Goal: Task Accomplishment & Management: Use online tool/utility

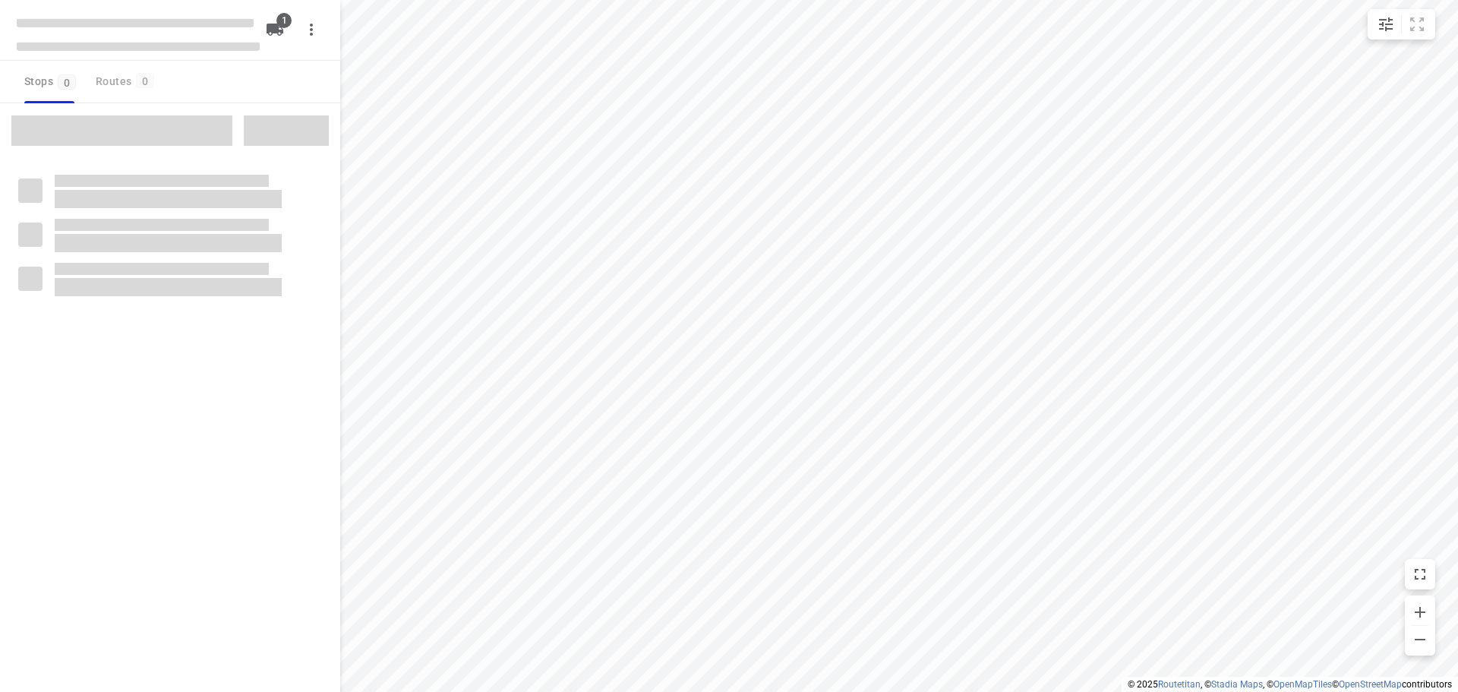
type input "distance"
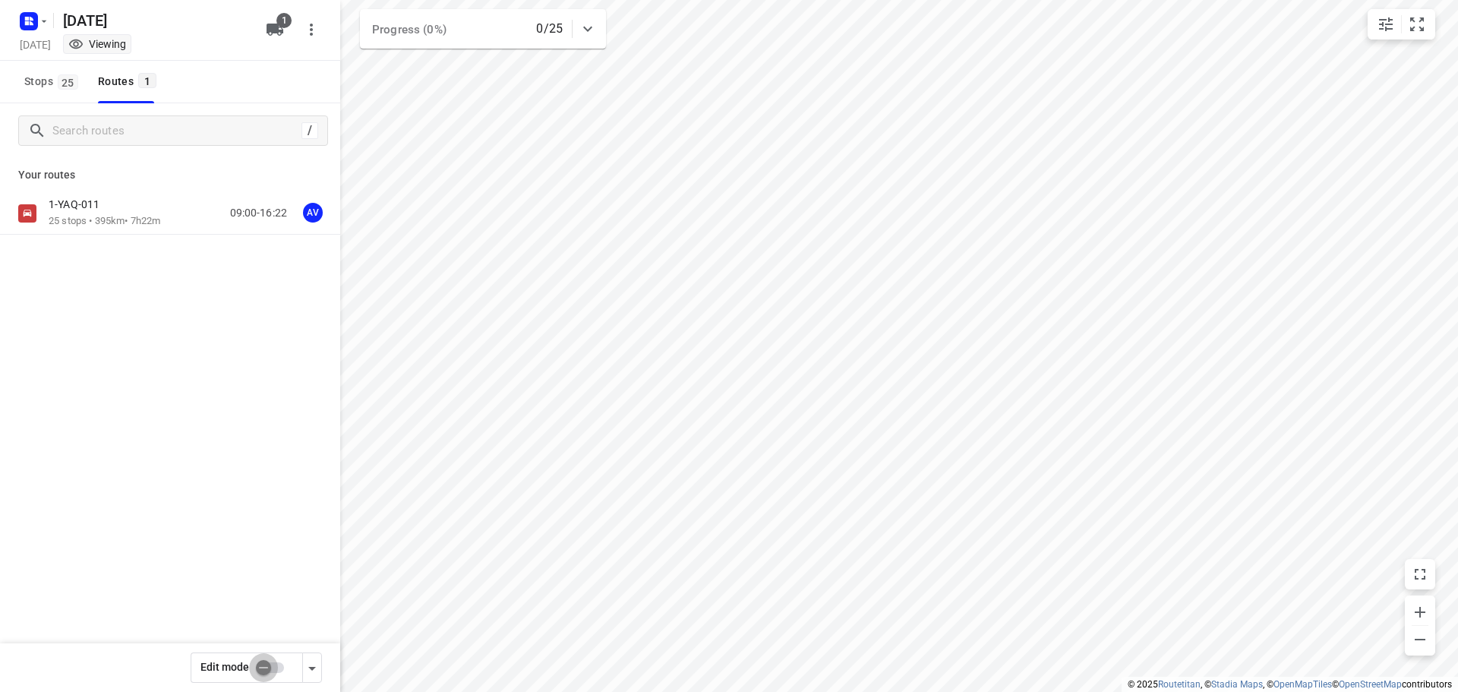
click at [276, 666] on input "checkbox" at bounding box center [263, 667] width 87 height 29
checkbox input "true"
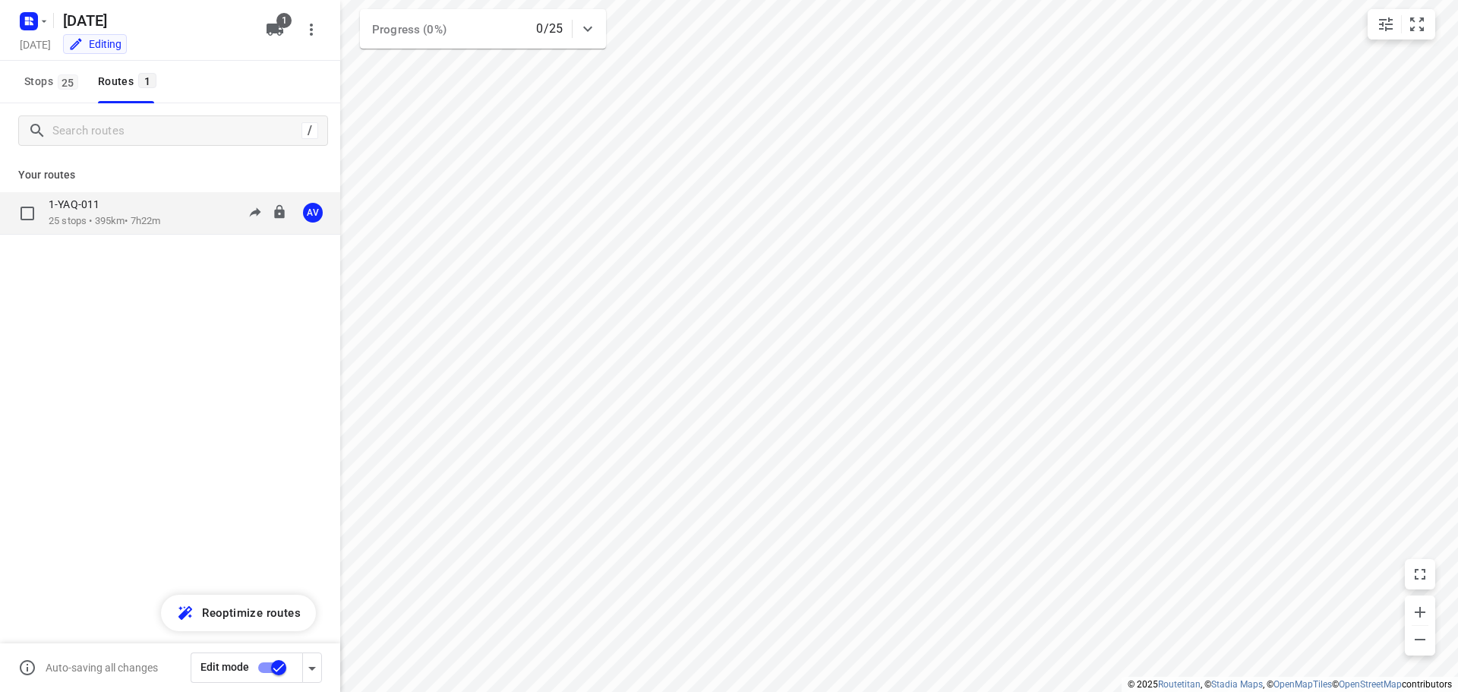
click at [178, 220] on div "1-YAQ-011 25 stops • 395km • 7h22m 09:00-16:22 AV" at bounding box center [195, 212] width 292 height 31
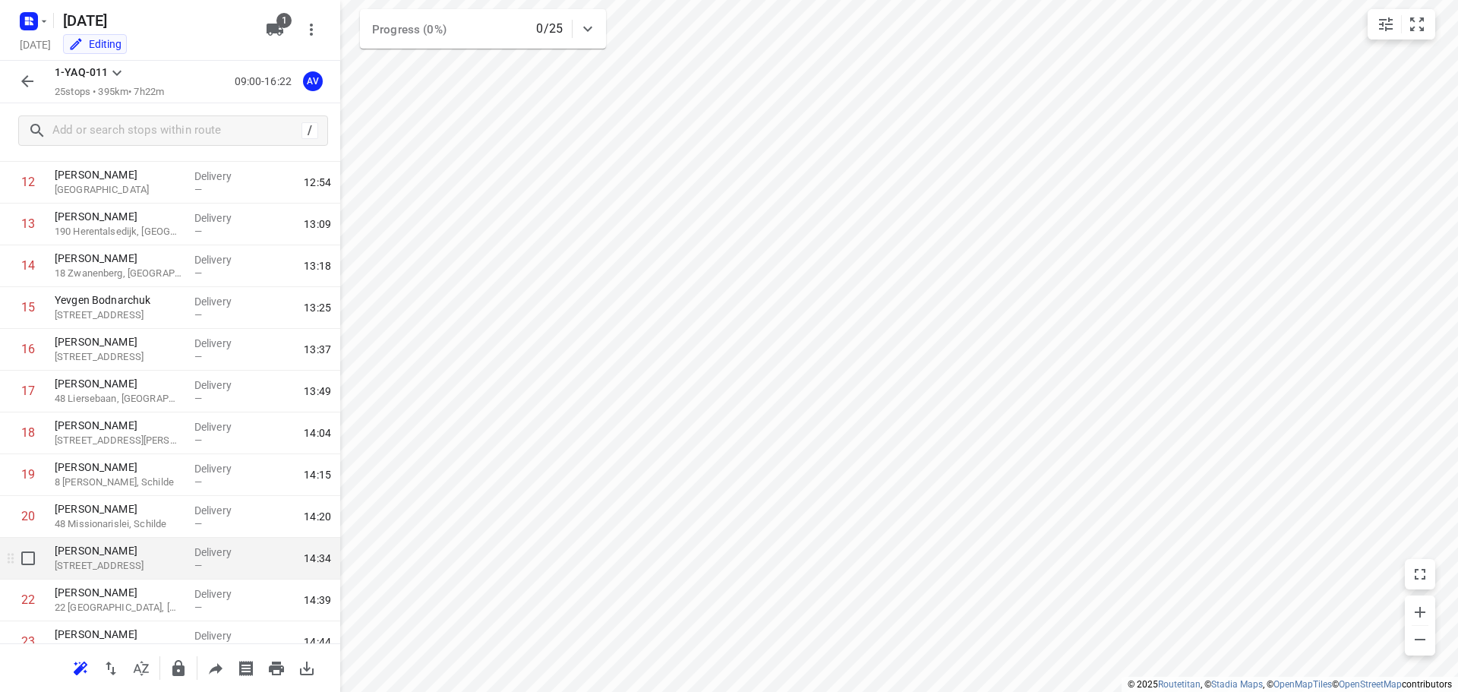
scroll to position [677, 0]
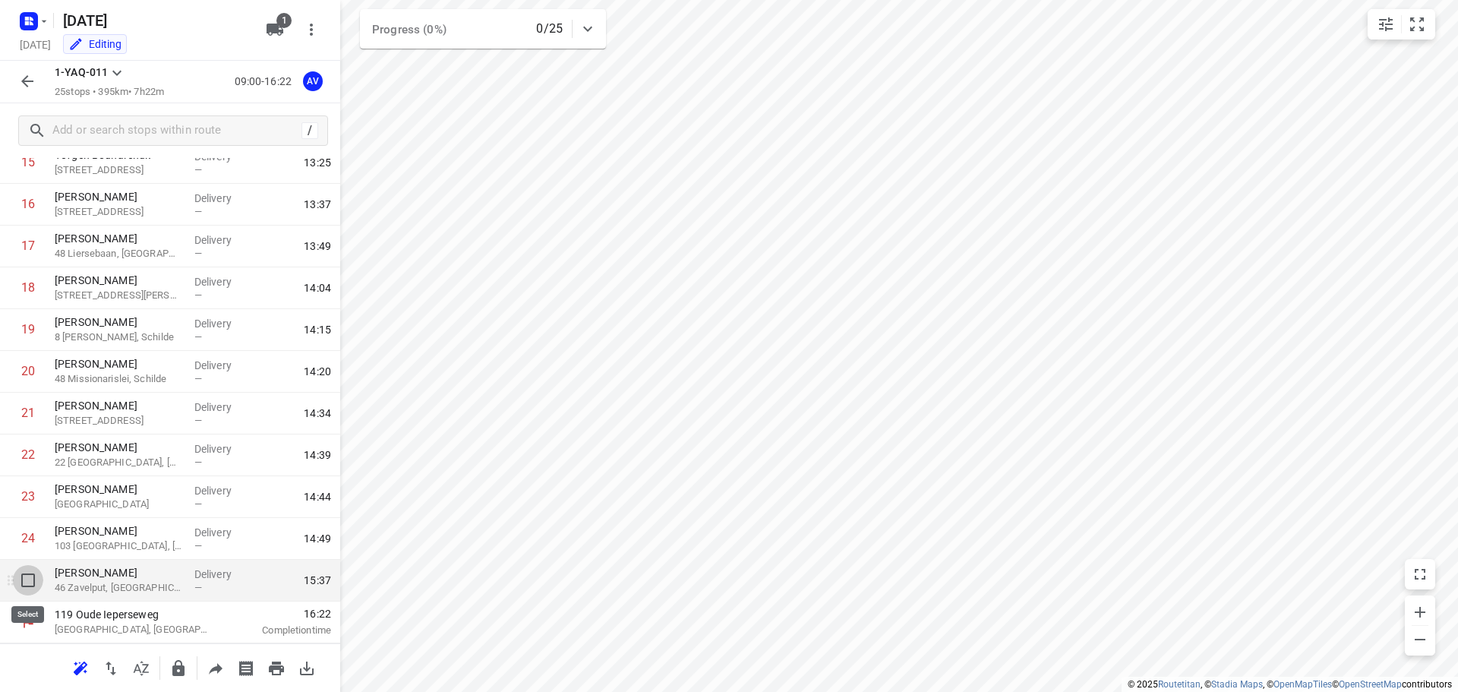
click at [27, 579] on input "checkbox" at bounding box center [28, 580] width 30 height 30
checkbox input "true"
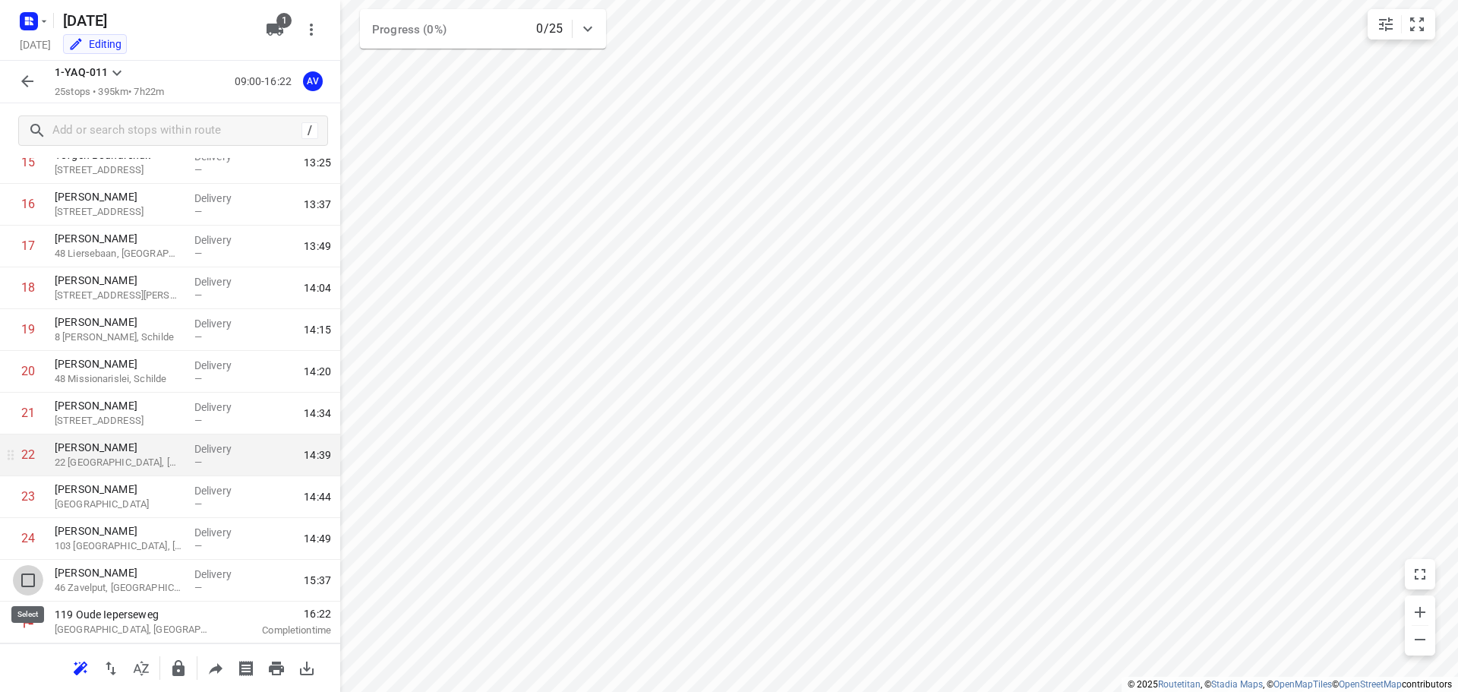
scroll to position [671, 0]
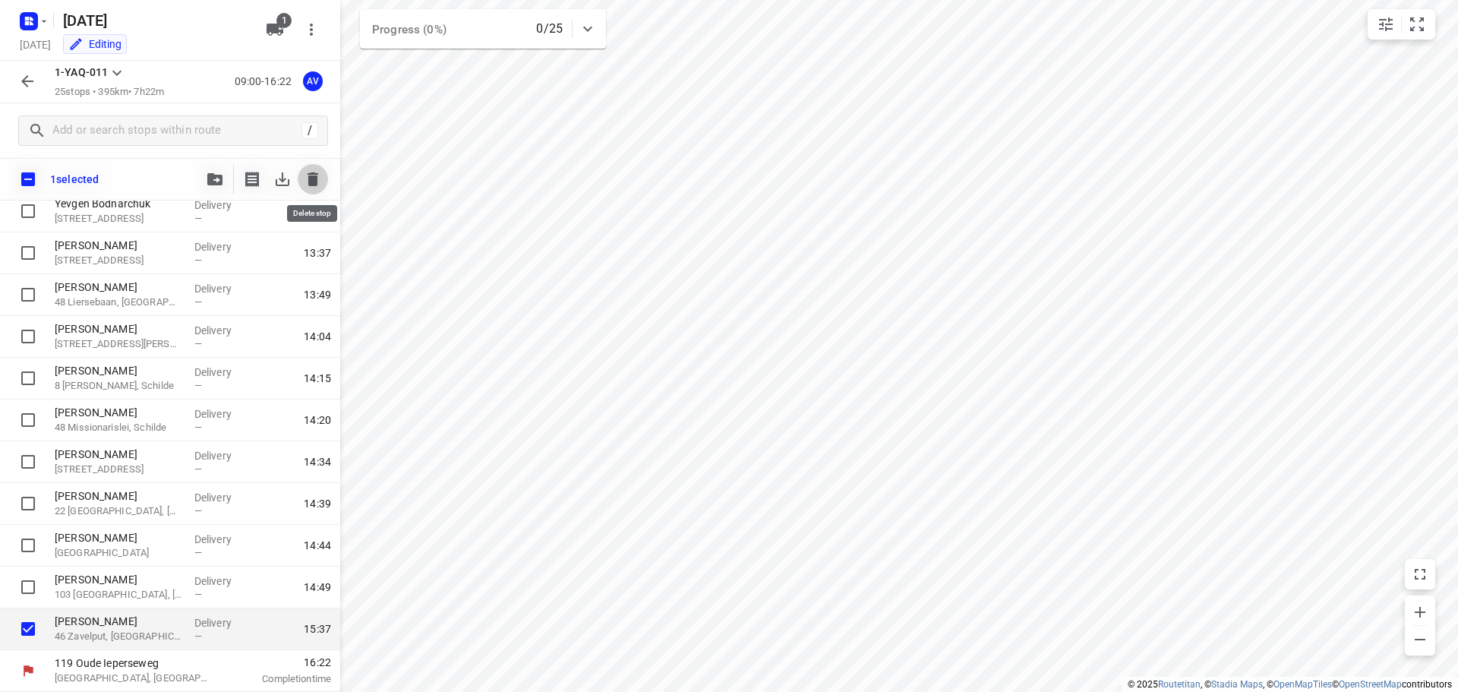
click at [310, 180] on icon "button" at bounding box center [313, 179] width 11 height 14
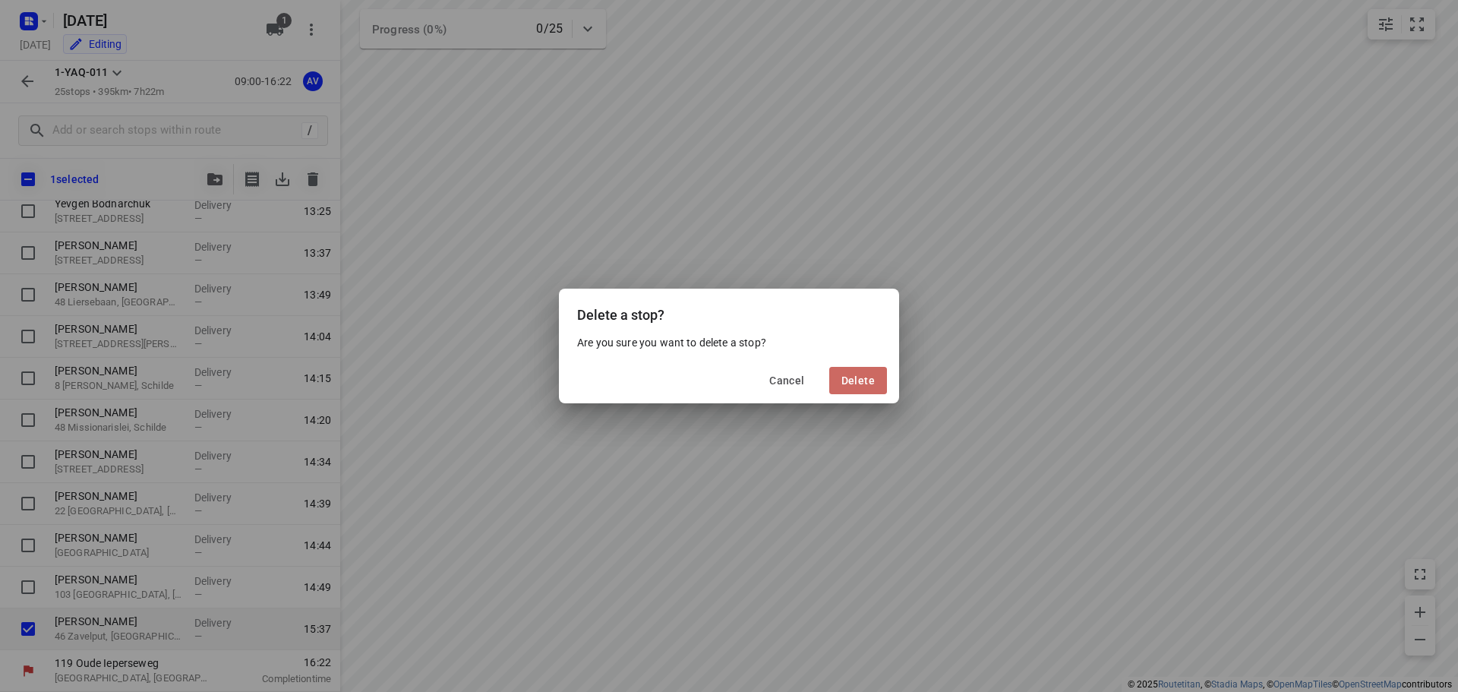
click at [858, 381] on span "Delete" at bounding box center [857, 380] width 33 height 12
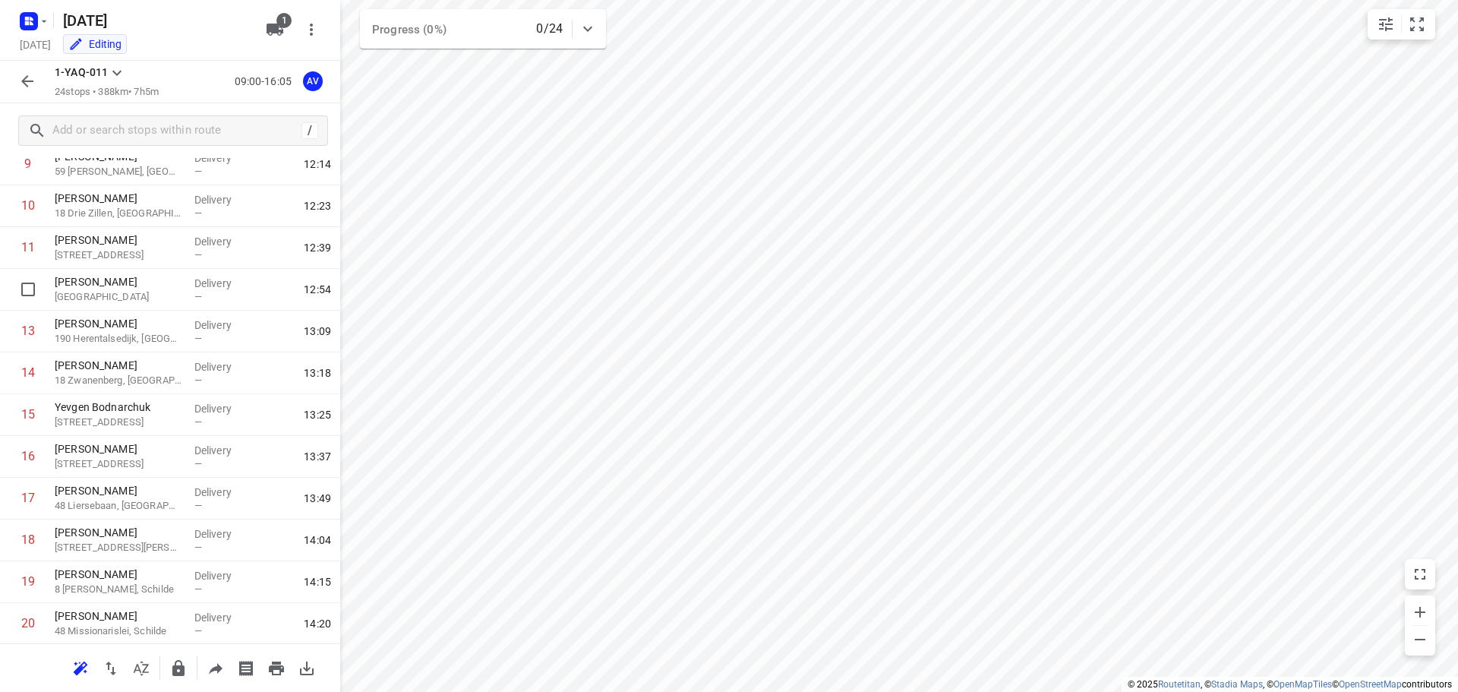
scroll to position [179, 0]
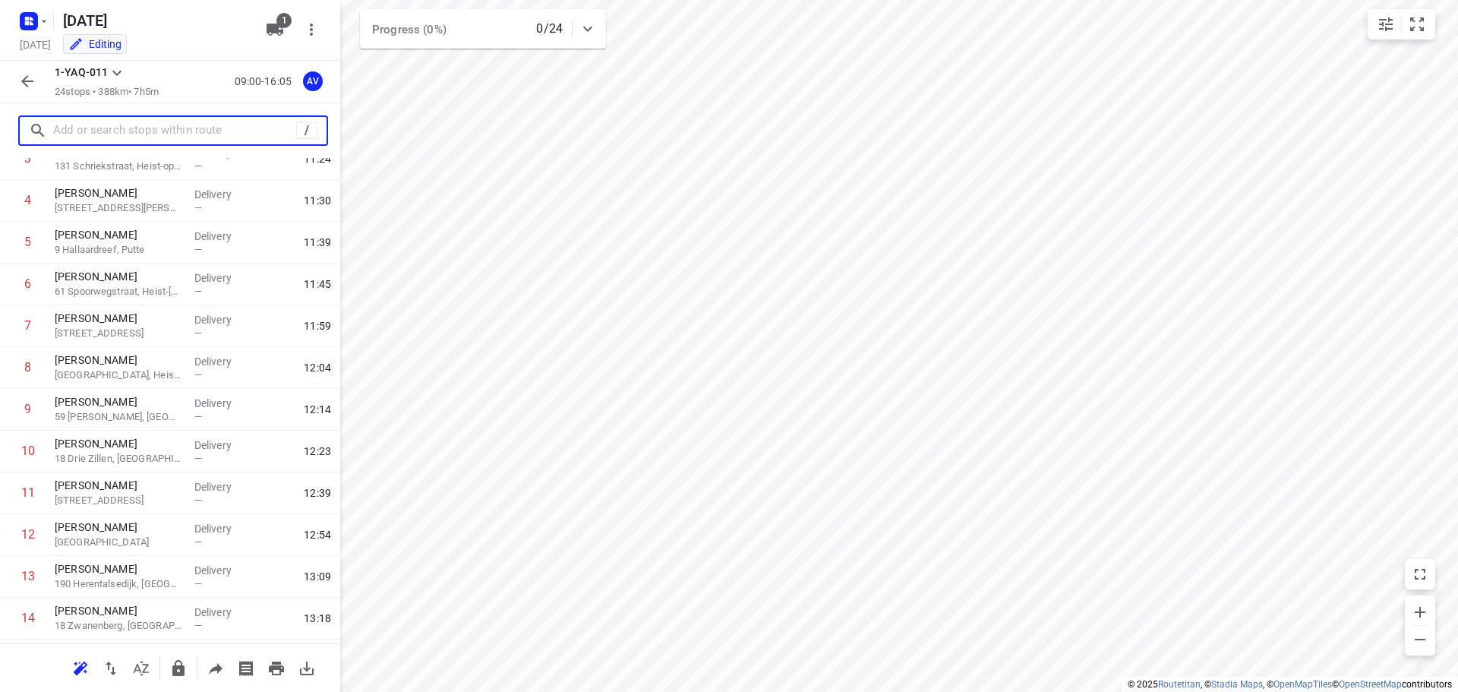
drag, startPoint x: 147, startPoint y: 134, endPoint x: 160, endPoint y: 118, distance: 21.0
click at [149, 132] on input "text" at bounding box center [174, 131] width 243 height 24
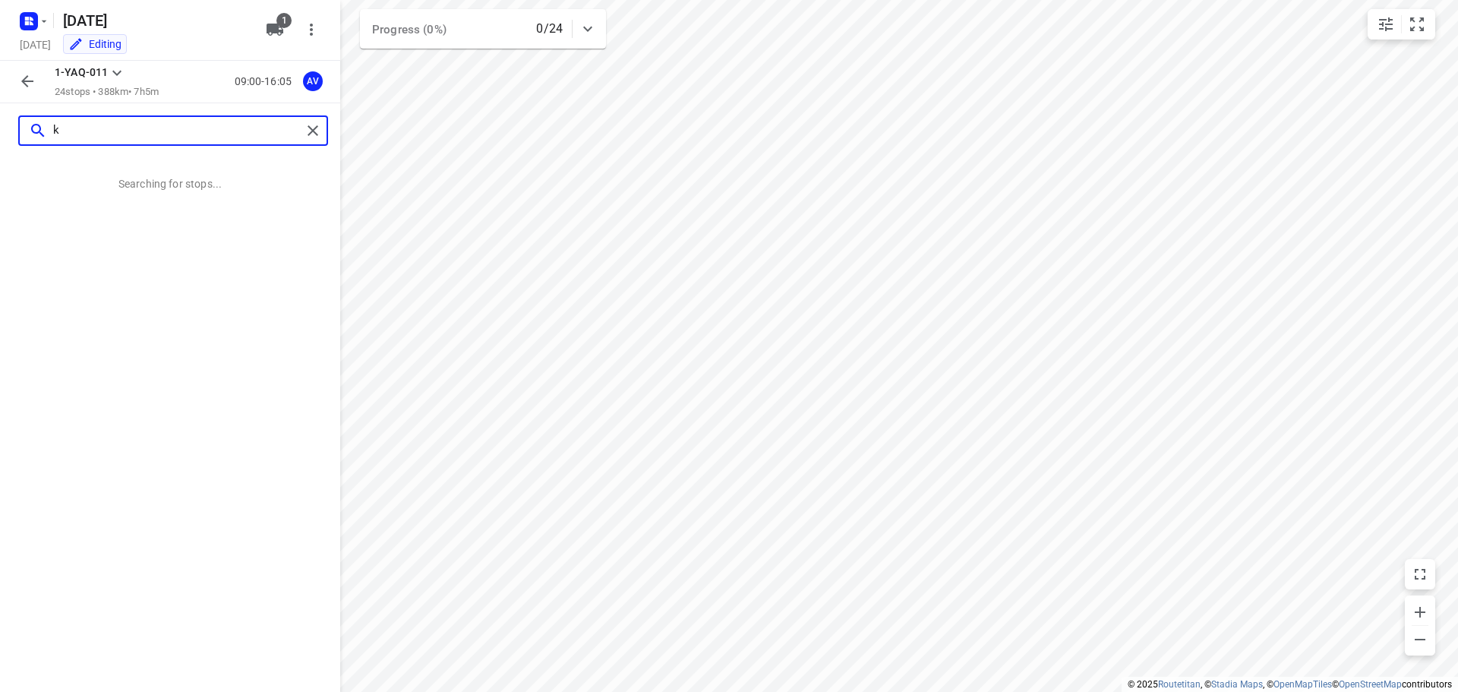
scroll to position [0, 0]
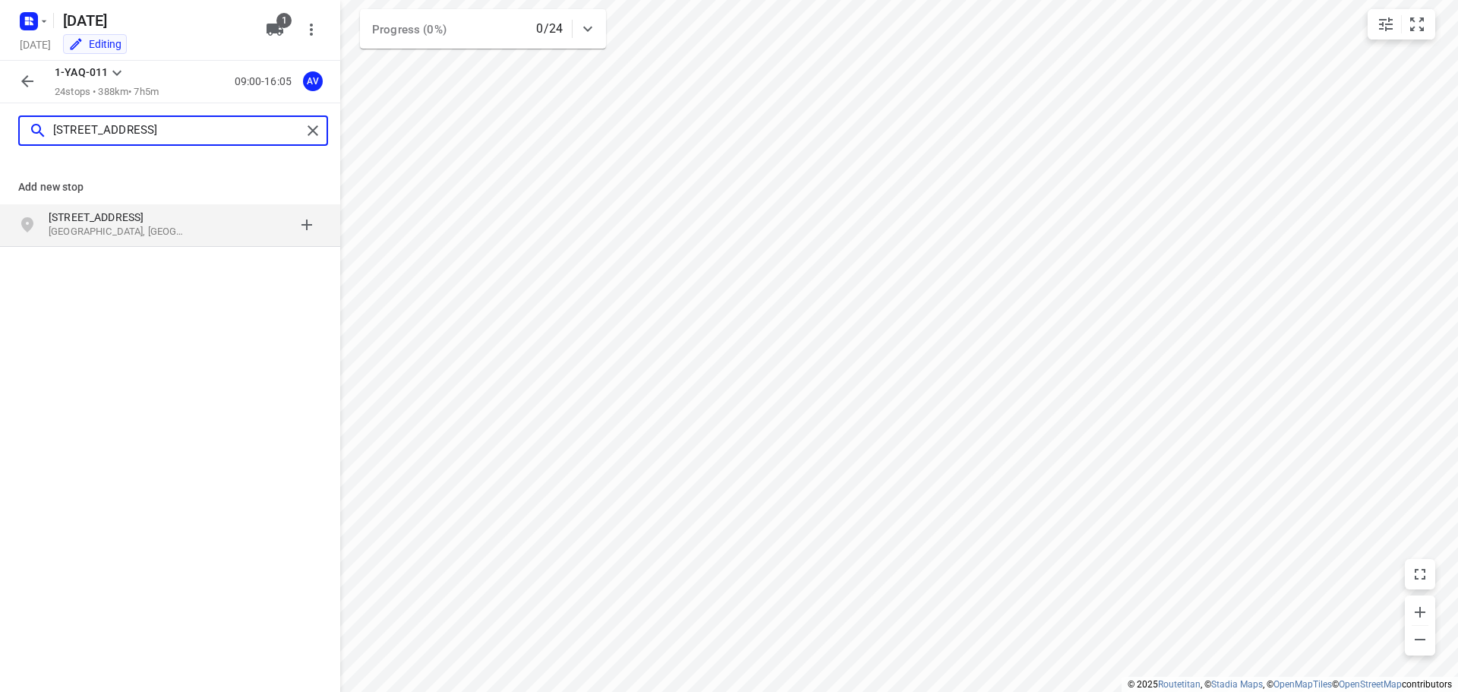
type input "[STREET_ADDRESS]"
click at [184, 228] on p "[GEOGRAPHIC_DATA], [GEOGRAPHIC_DATA]" at bounding box center [119, 232] width 140 height 14
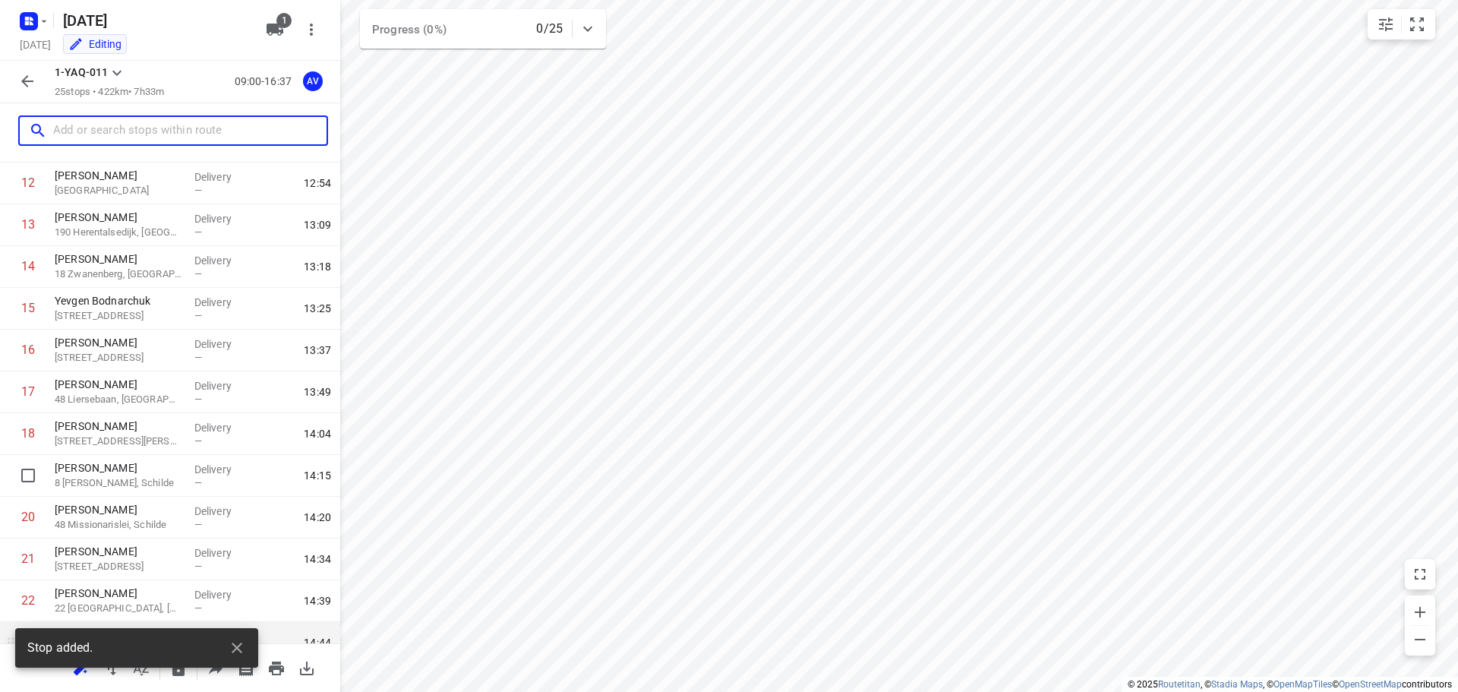
scroll to position [677, 0]
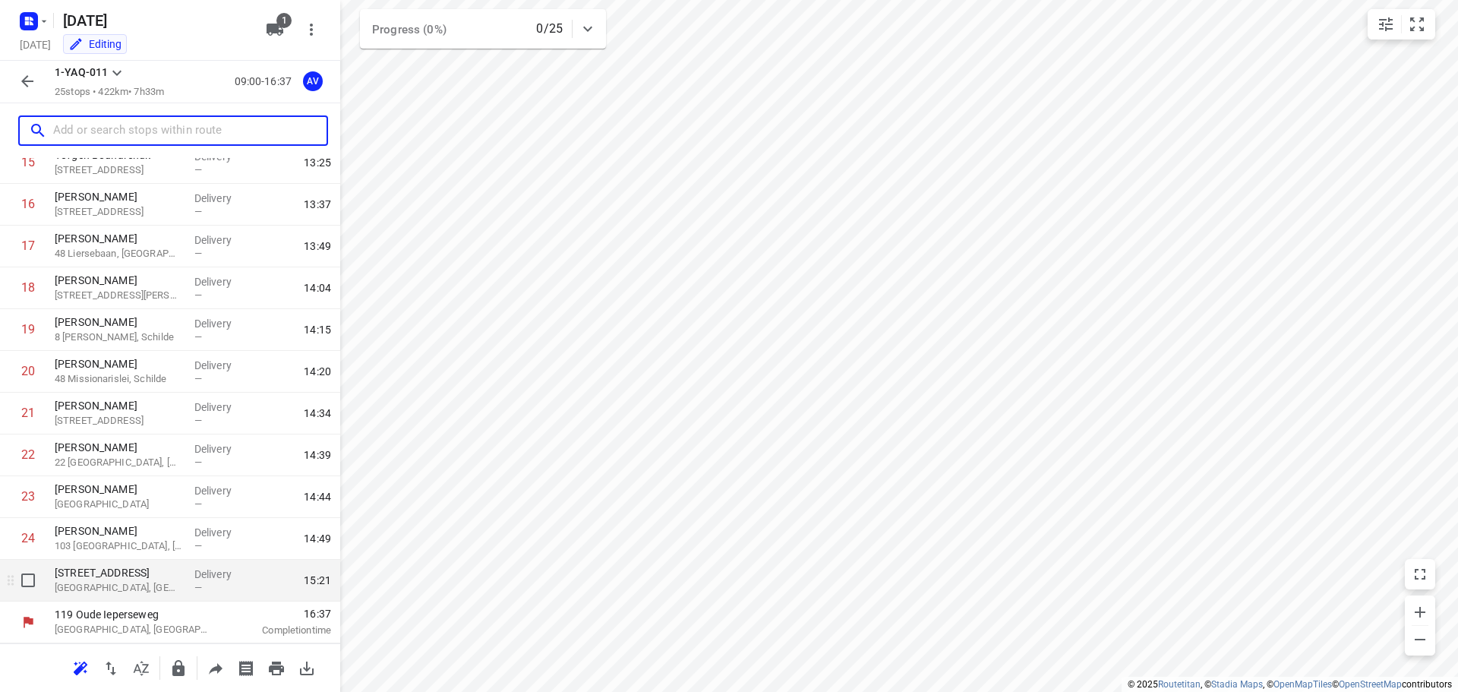
click at [128, 586] on p "[GEOGRAPHIC_DATA], [GEOGRAPHIC_DATA]" at bounding box center [119, 587] width 128 height 15
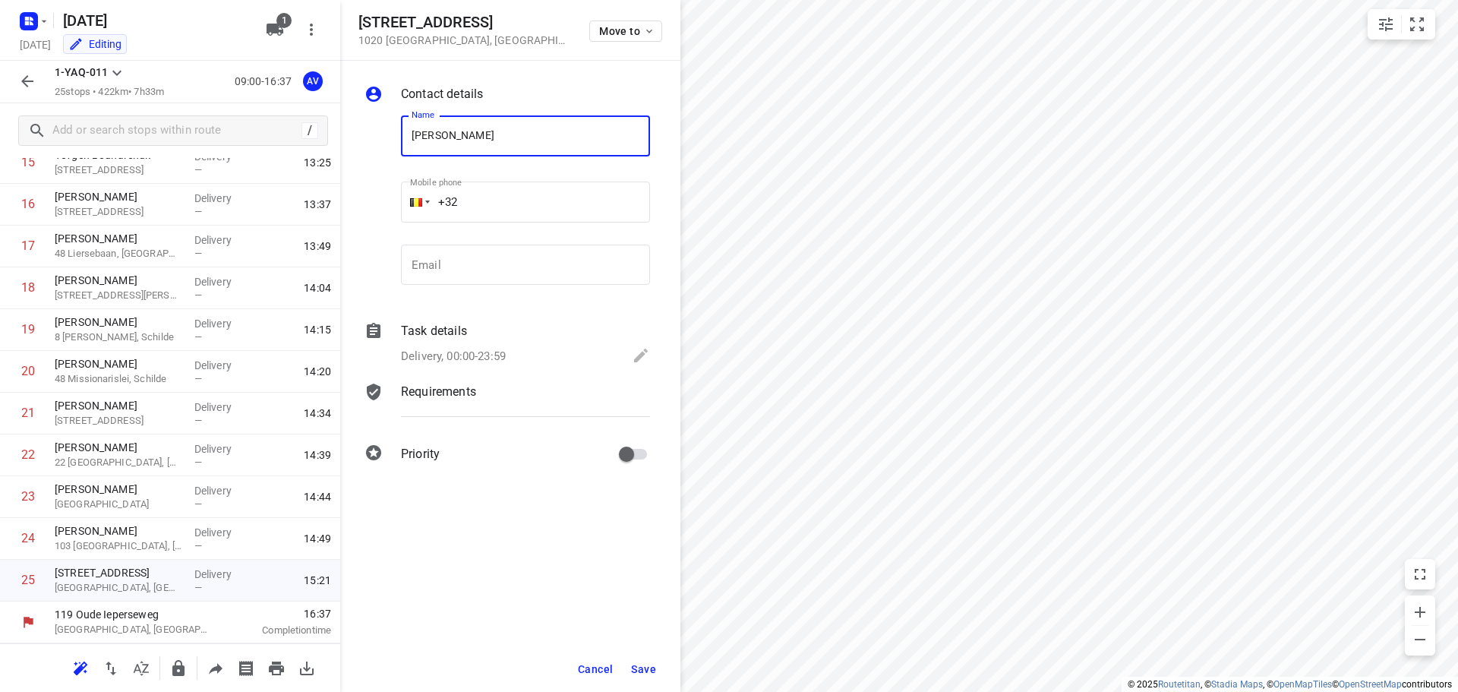
type input "[PERSON_NAME]"
click at [505, 194] on input "+32" at bounding box center [525, 201] width 249 height 41
type input "[PHONE_NUMBER]"
click at [474, 351] on p "Delivery, 00:00-23:59" at bounding box center [453, 356] width 105 height 17
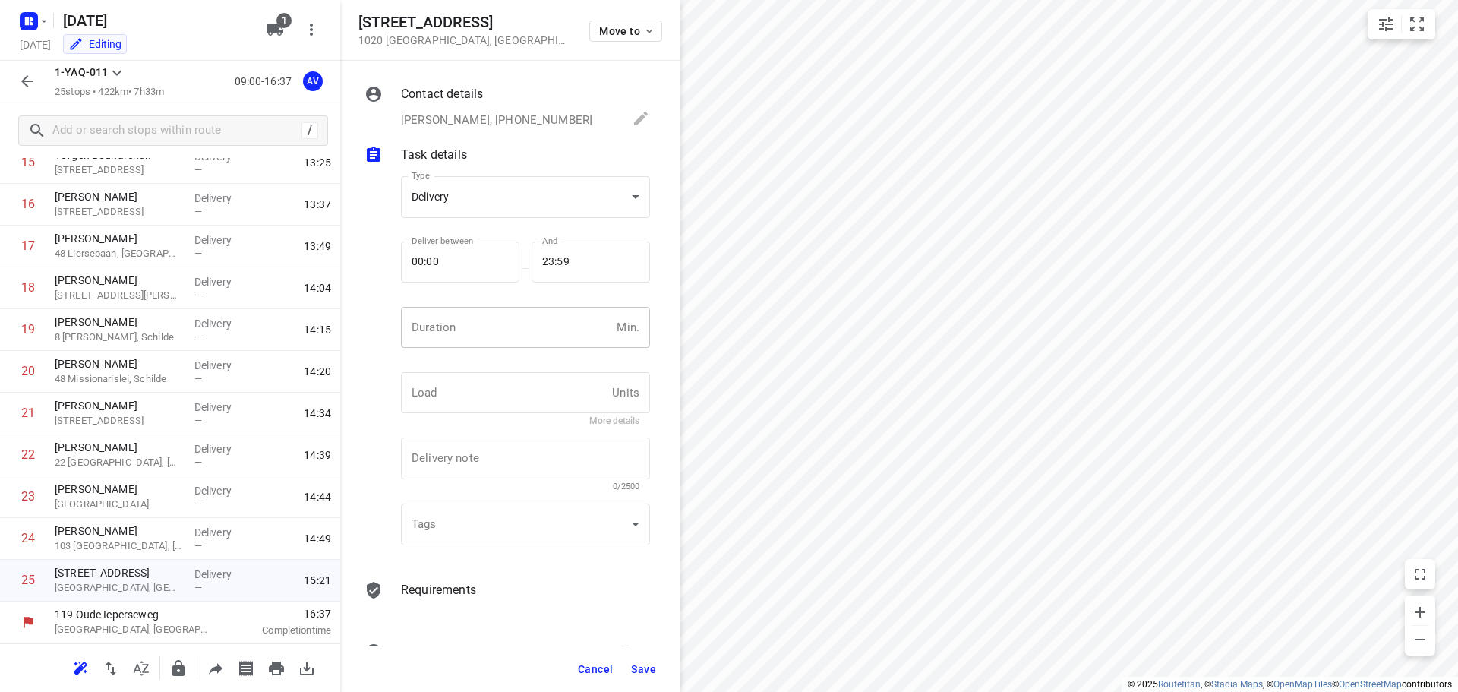
click at [486, 330] on input "number" at bounding box center [506, 327] width 210 height 41
type input "1"
click at [642, 672] on span "Save" at bounding box center [643, 669] width 25 height 12
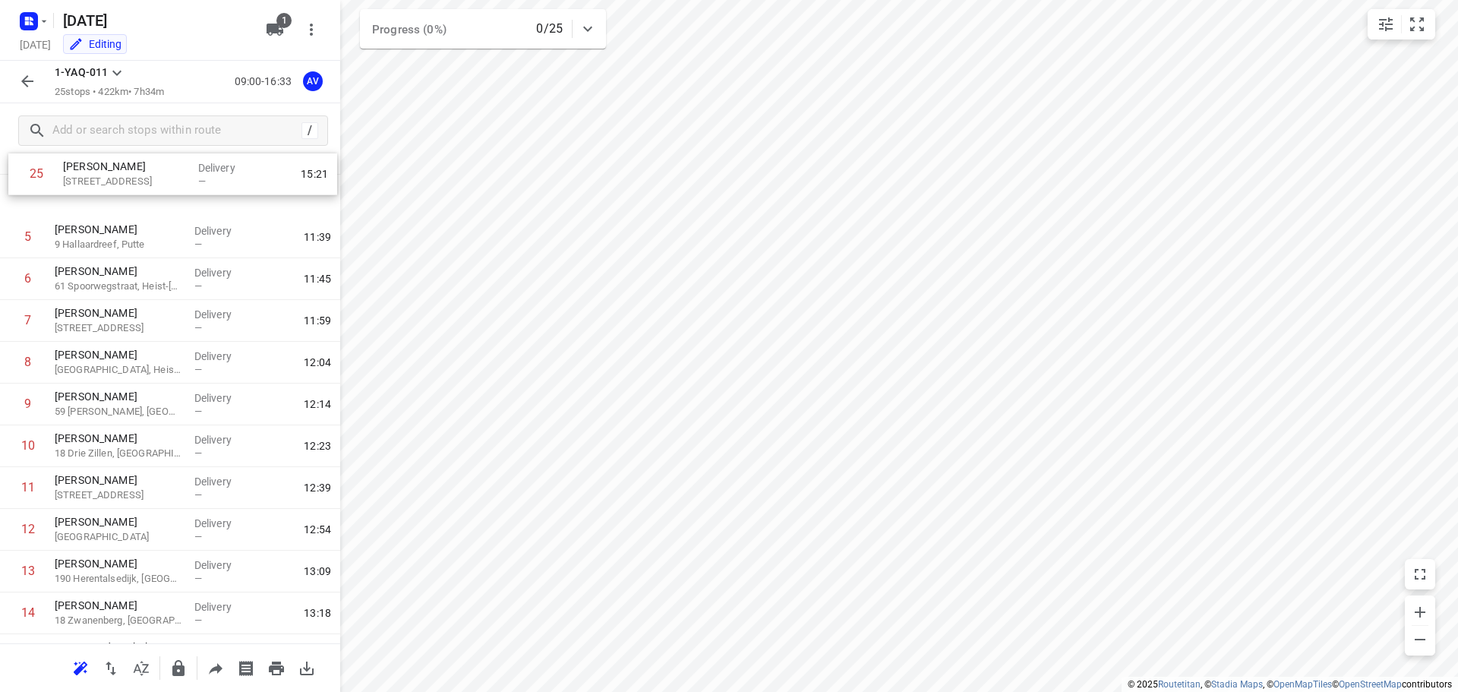
scroll to position [0, 0]
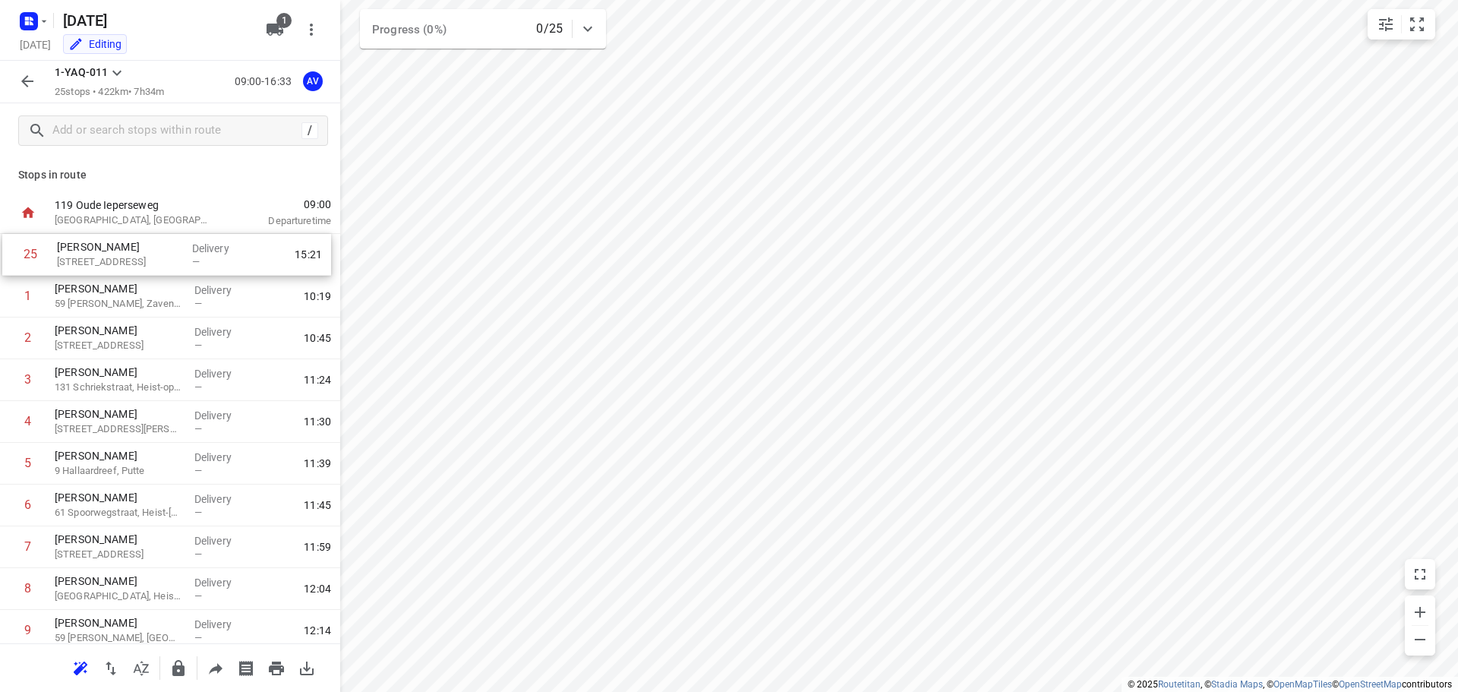
drag, startPoint x: 11, startPoint y: 581, endPoint x: 11, endPoint y: 248, distance: 333.4
click at [26, 79] on icon "button" at bounding box center [27, 81] width 12 height 12
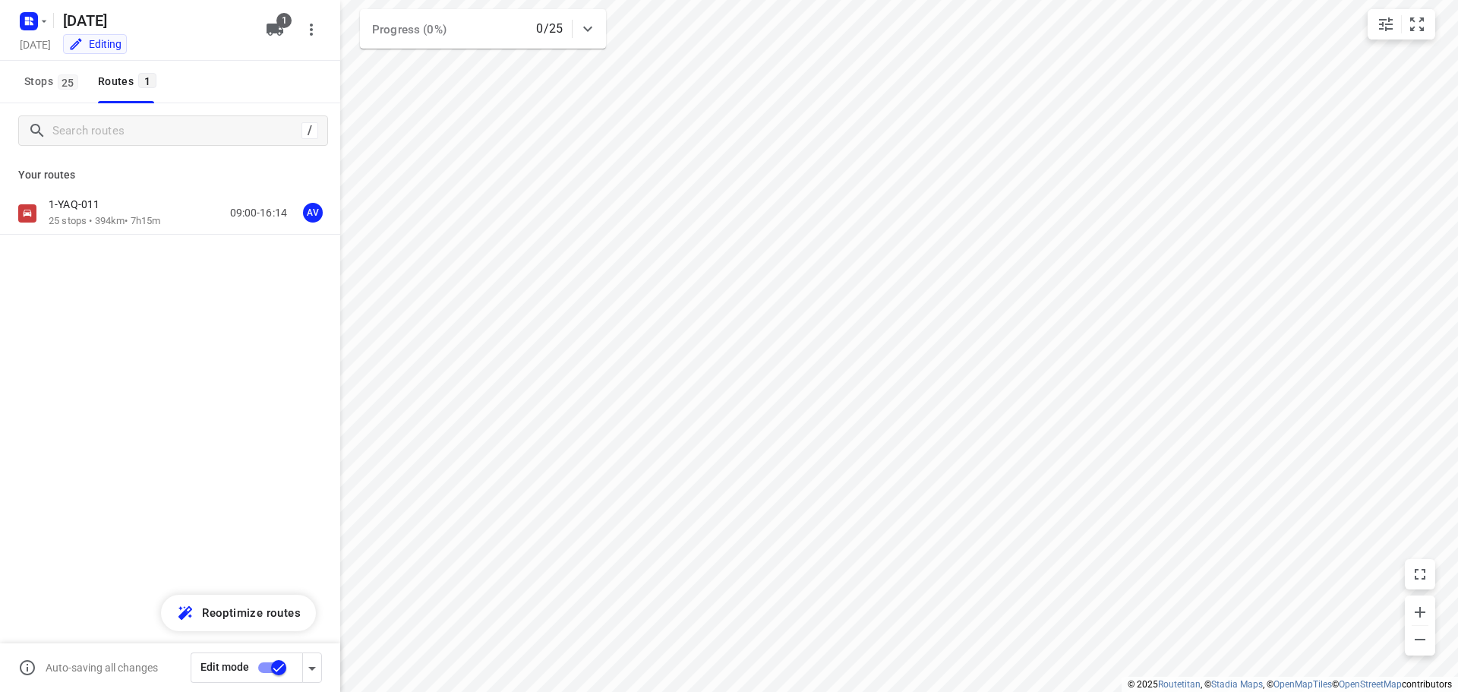
click at [267, 663] on input "checkbox" at bounding box center [278, 667] width 87 height 29
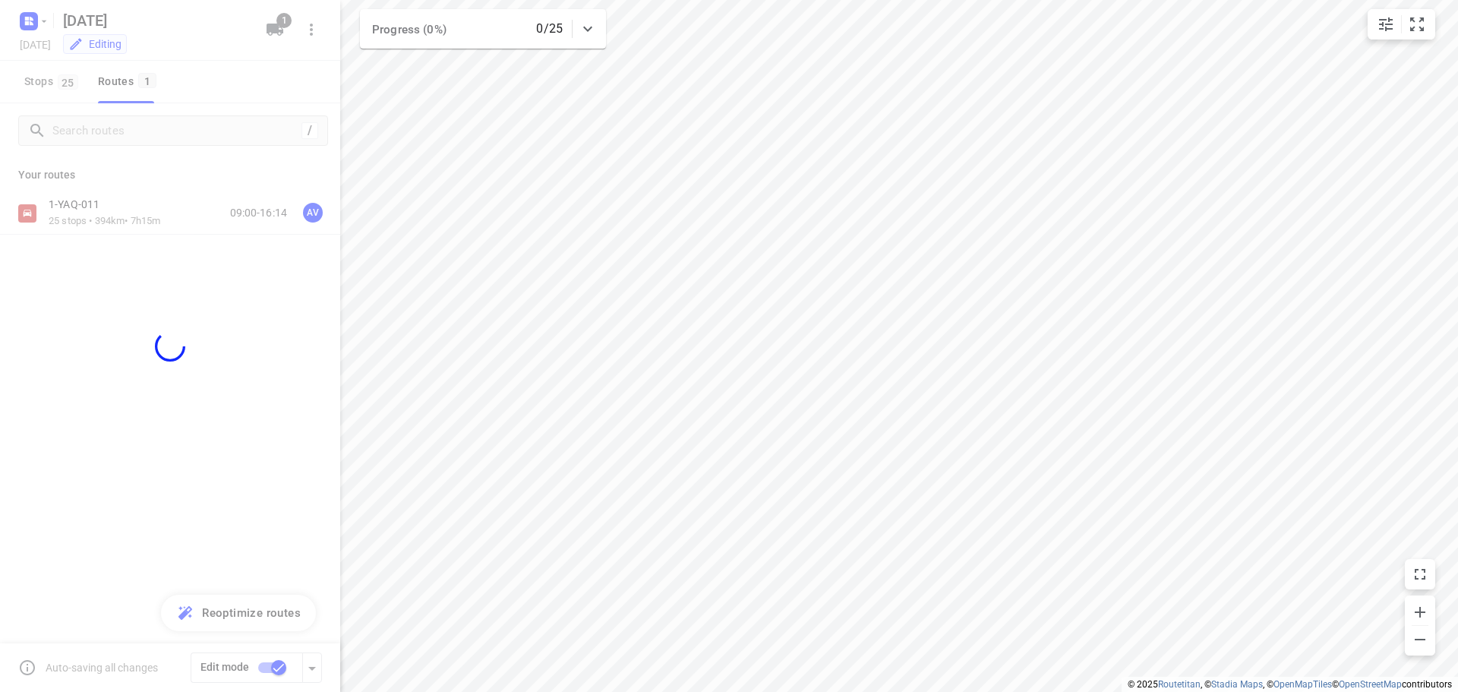
checkbox input "false"
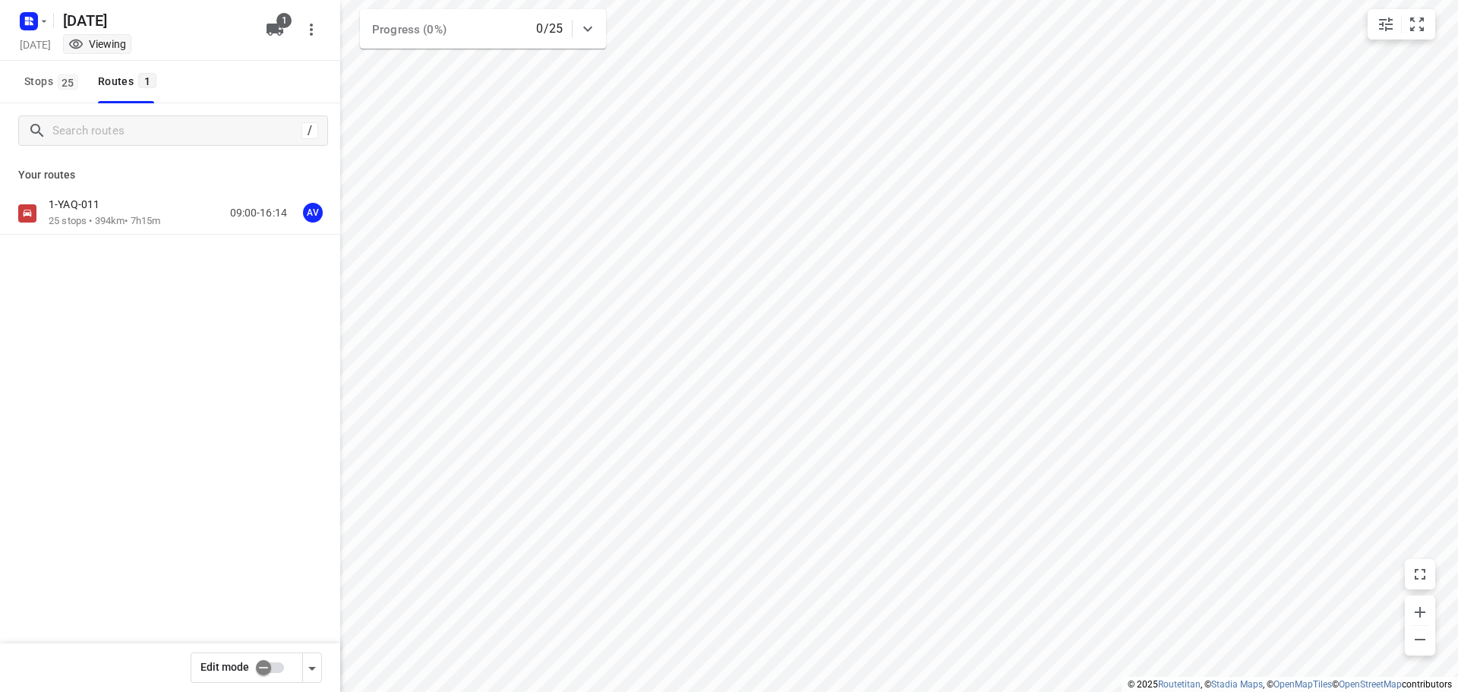
click at [160, 214] on p "25 stops • 394km • 7h15m" at bounding box center [105, 221] width 112 height 14
